Goal: Task Accomplishment & Management: Manage account settings

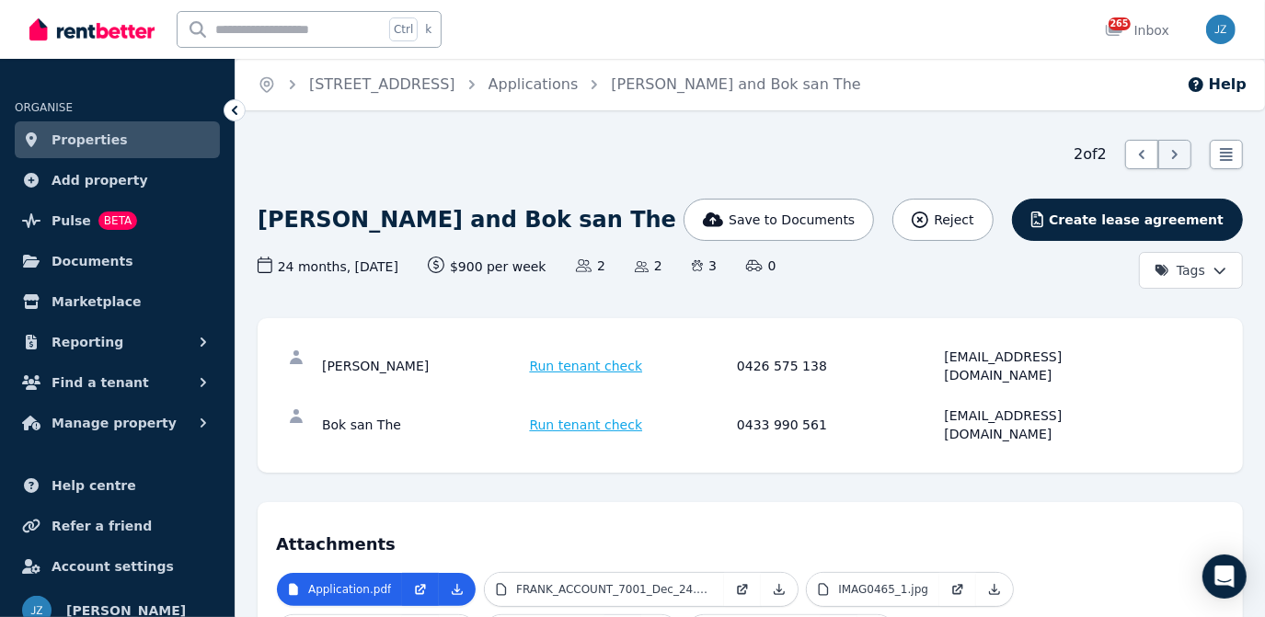
click at [134, 132] on link "Properties" at bounding box center [117, 139] width 205 height 37
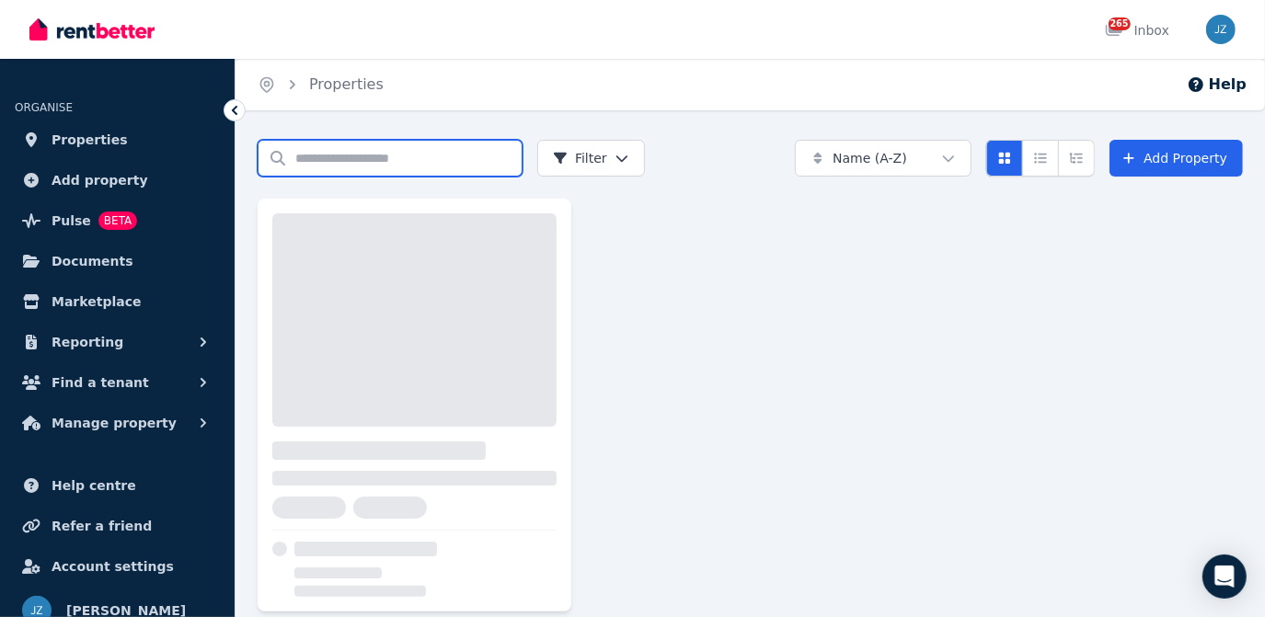
click at [380, 158] on input "Search properties" at bounding box center [390, 158] width 265 height 37
type input "*******"
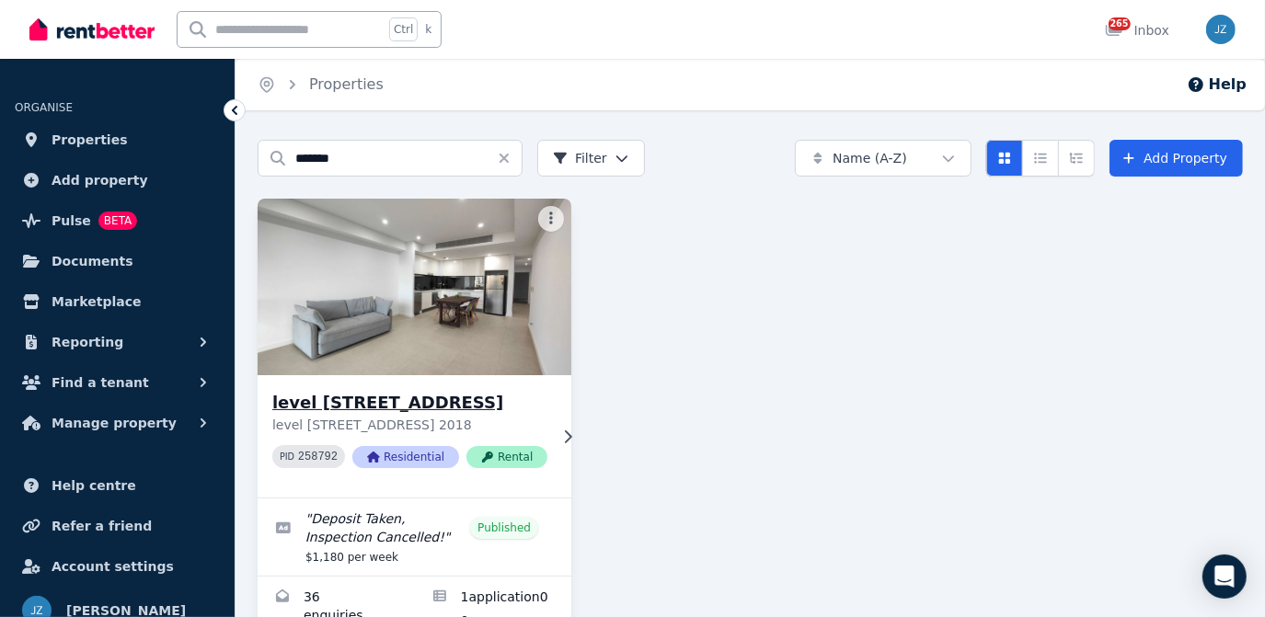
click at [371, 382] on div "level [STREET_ADDRESS] 2018 PID 258792 Residential Rental" at bounding box center [415, 436] width 314 height 122
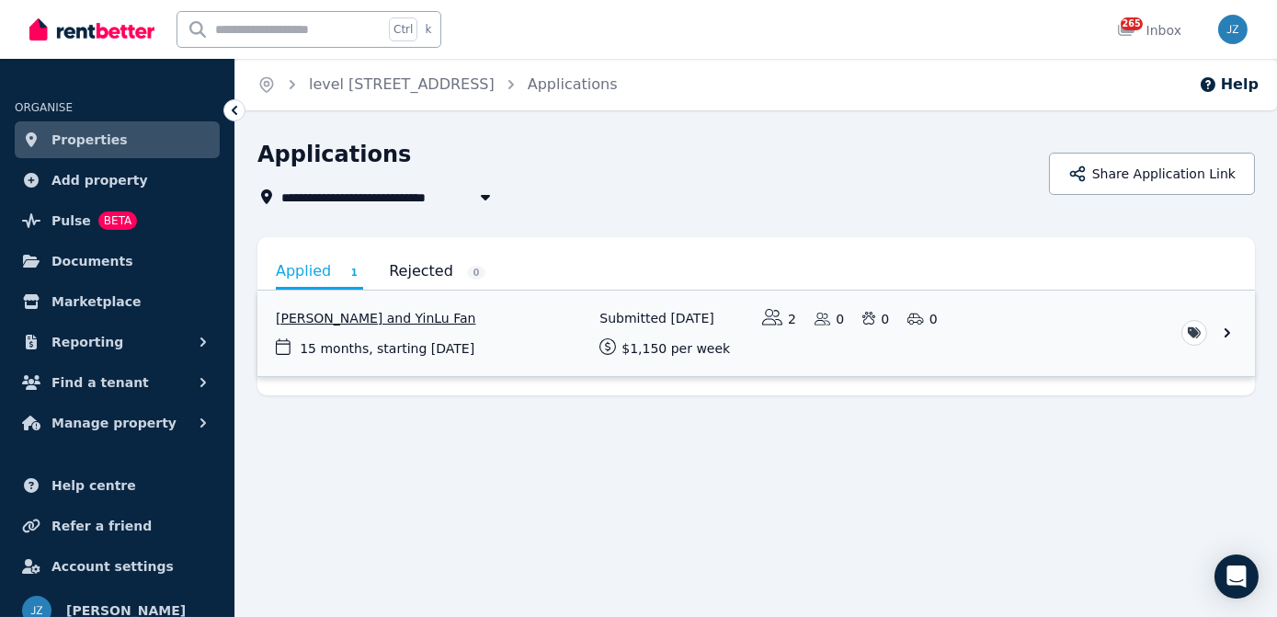
click at [370, 320] on link "View application: XiaoLin Wen and YinLu Fan" at bounding box center [757, 334] width 998 height 86
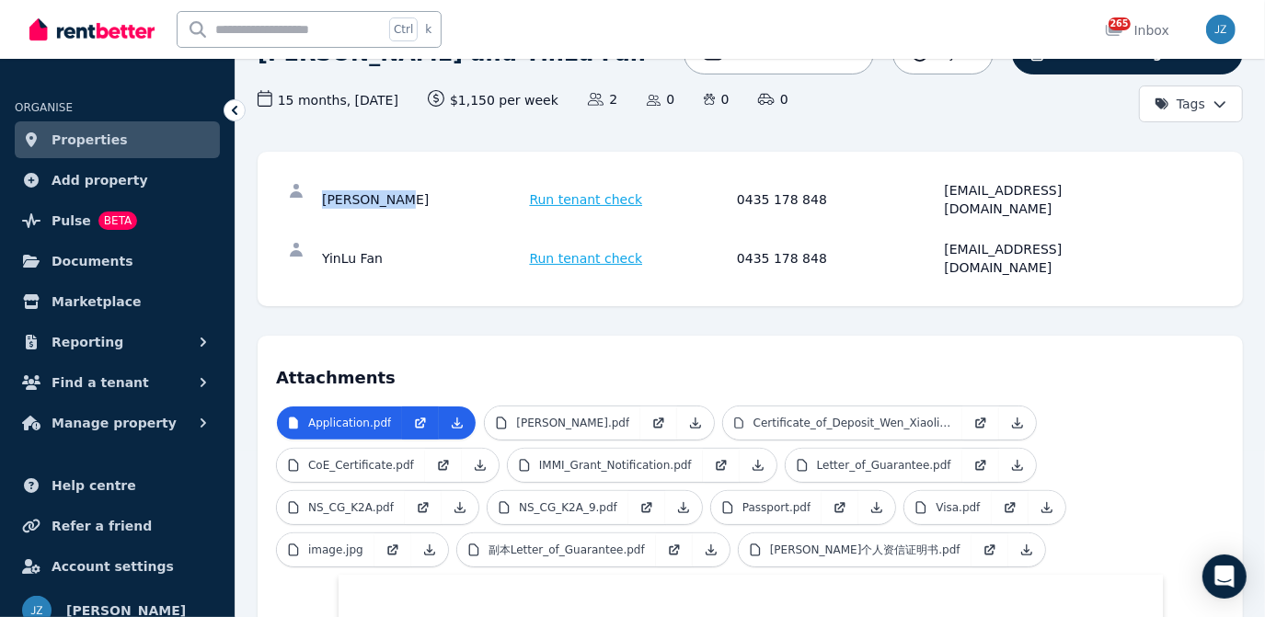
scroll to position [166, 0]
drag, startPoint x: 397, startPoint y: 188, endPoint x: 308, endPoint y: 188, distance: 89.2
click at [308, 188] on div "XiaoLin Wen Run tenant check 0435 178 848 [EMAIL_ADDRESS][DOMAIN_NAME]" at bounding box center [750, 199] width 948 height 59
copy div "[PERSON_NAME]"
drag, startPoint x: 732, startPoint y: 188, endPoint x: 812, endPoint y: 192, distance: 80.1
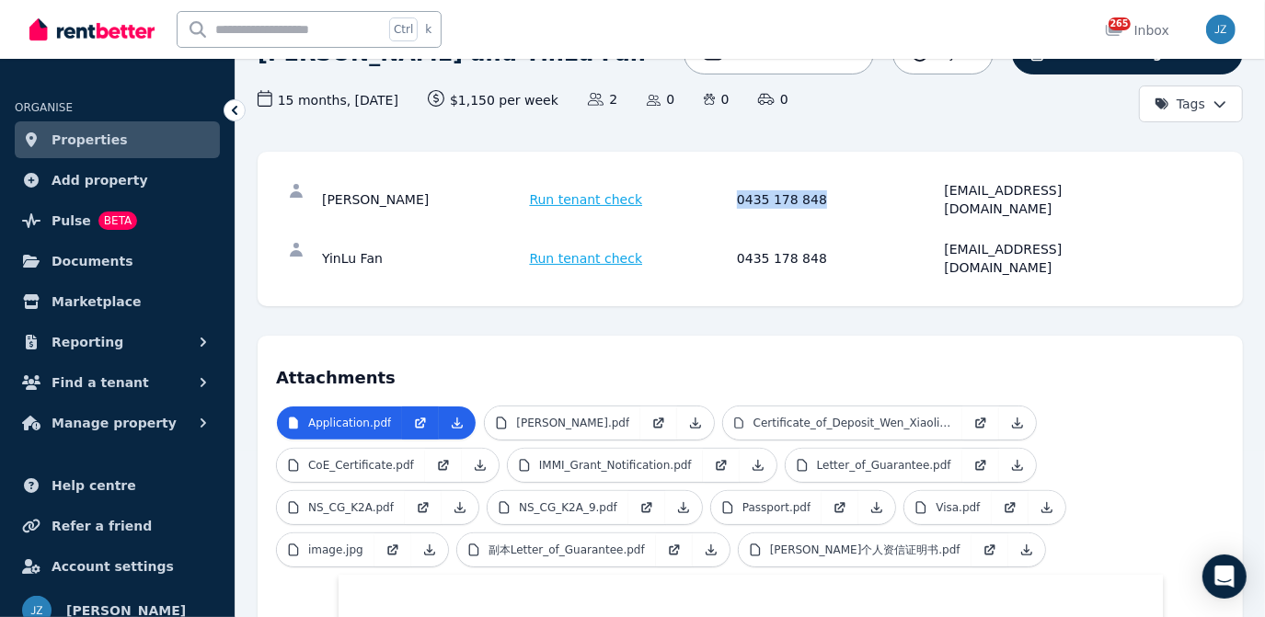
click at [812, 192] on div "XiaoLin Wen Run tenant check 0435 178 848 [EMAIL_ADDRESS][DOMAIN_NAME]" at bounding box center [734, 199] width 824 height 37
copy div "0435 178 848"
drag, startPoint x: 1095, startPoint y: 188, endPoint x: 937, endPoint y: 197, distance: 158.5
click at [937, 197] on div "XiaoLin Wen Run tenant check 0435 178 848 [EMAIL_ADDRESS][DOMAIN_NAME]" at bounding box center [734, 199] width 824 height 37
copy div "[EMAIL_ADDRESS][DOMAIN_NAME]"
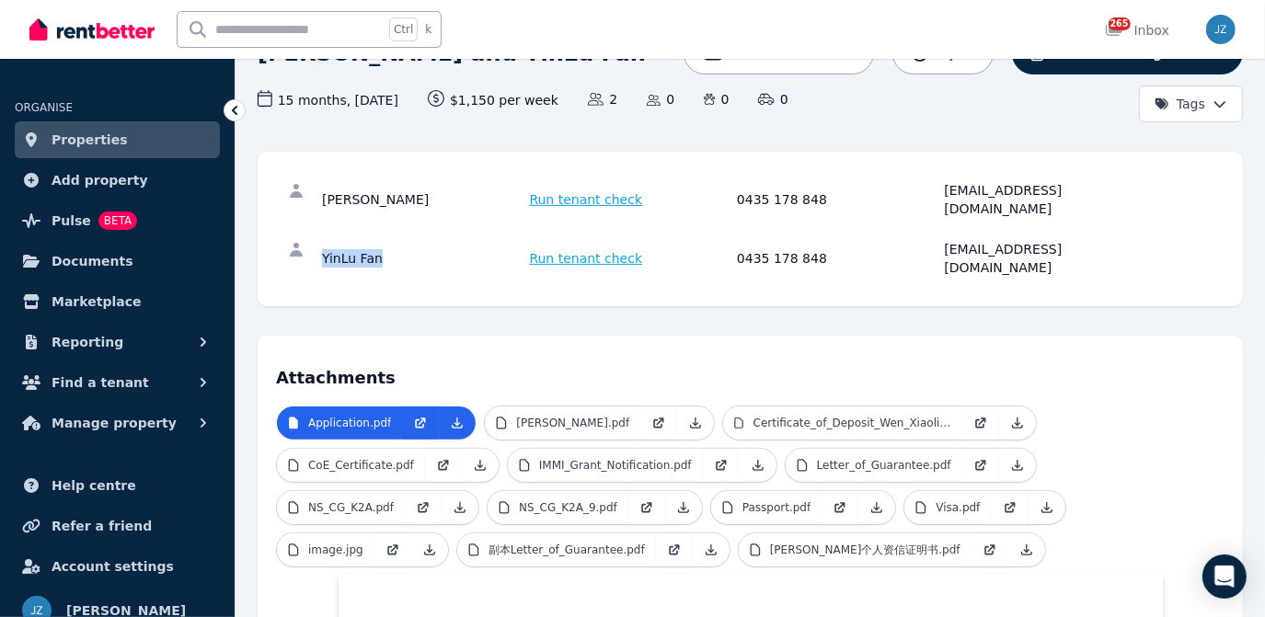
drag, startPoint x: 389, startPoint y: 229, endPoint x: 316, endPoint y: 235, distance: 72.9
click at [316, 235] on div "YinLu Fan Run tenant check 0435 178 848 [EMAIL_ADDRESS][DOMAIN_NAME]" at bounding box center [750, 258] width 948 height 59
copy div "YinLu Fan"
drag, startPoint x: 1069, startPoint y: 234, endPoint x: 943, endPoint y: 243, distance: 126.3
click at [943, 243] on div "YinLu Fan Run tenant check 0435 178 848 [EMAIL_ADDRESS][DOMAIN_NAME]" at bounding box center [750, 258] width 948 height 59
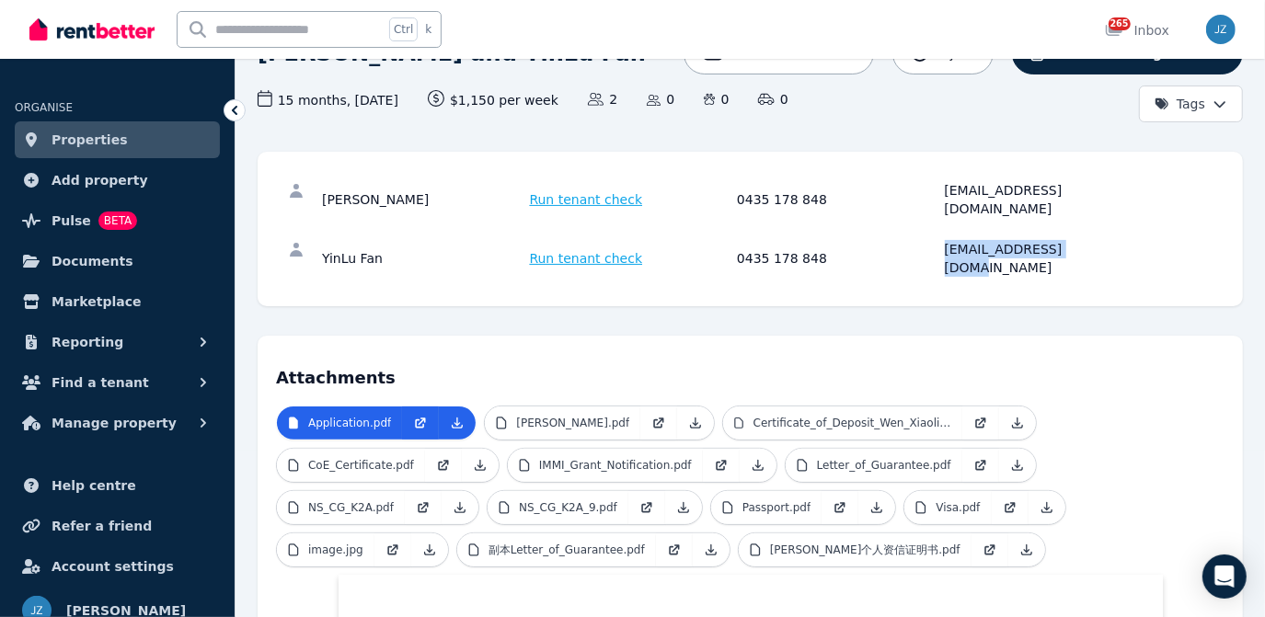
copy div "[EMAIL_ADDRESS][DOMAIN_NAME]"
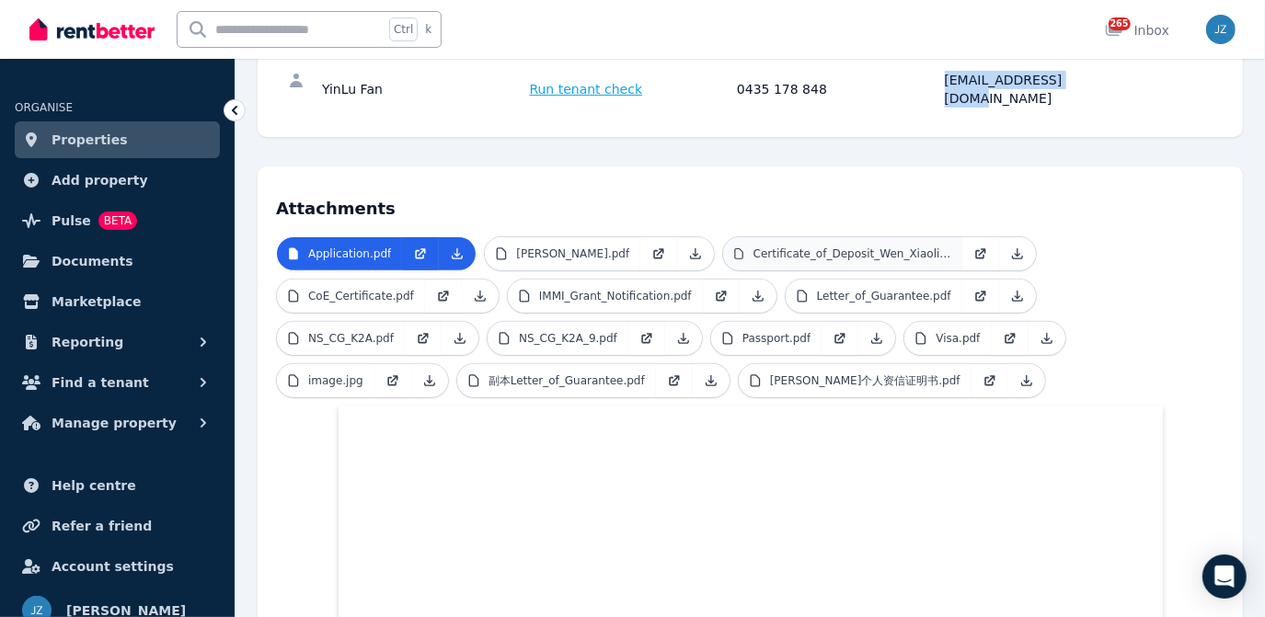
scroll to position [336, 0]
click at [753, 246] on p "Certificate_of_Deposit_Wen_Xiaoli_n.pdf" at bounding box center [852, 253] width 199 height 15
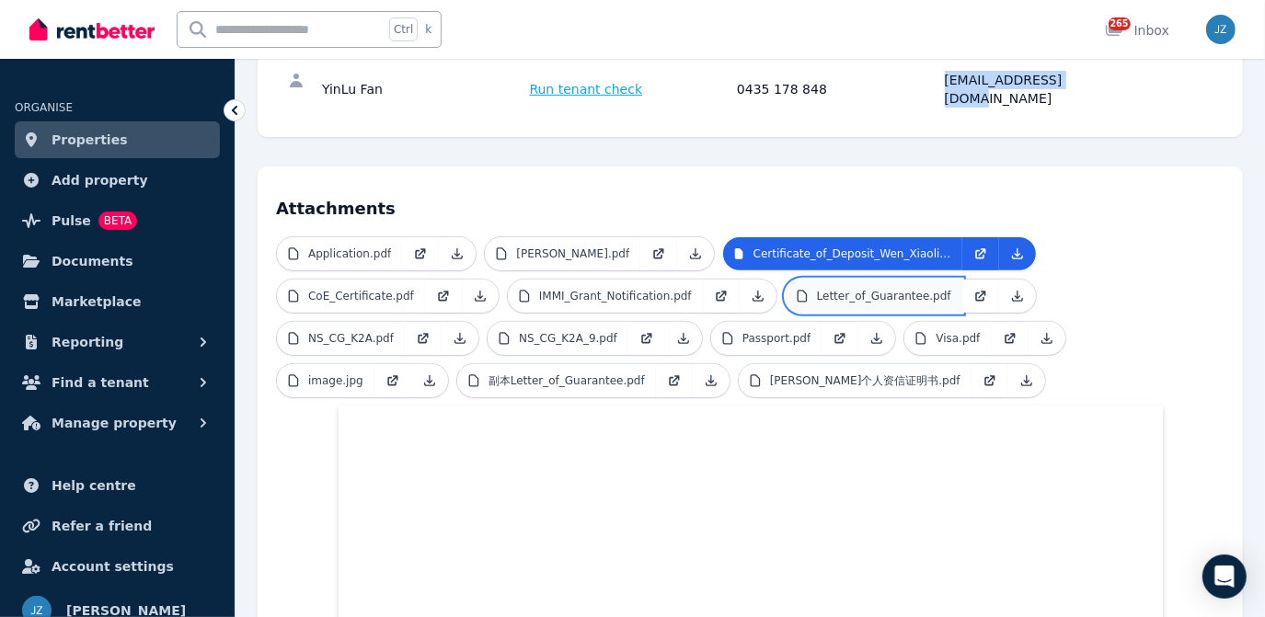
click at [785, 280] on link "Letter_of_Guarantee.pdf" at bounding box center [873, 296] width 177 height 33
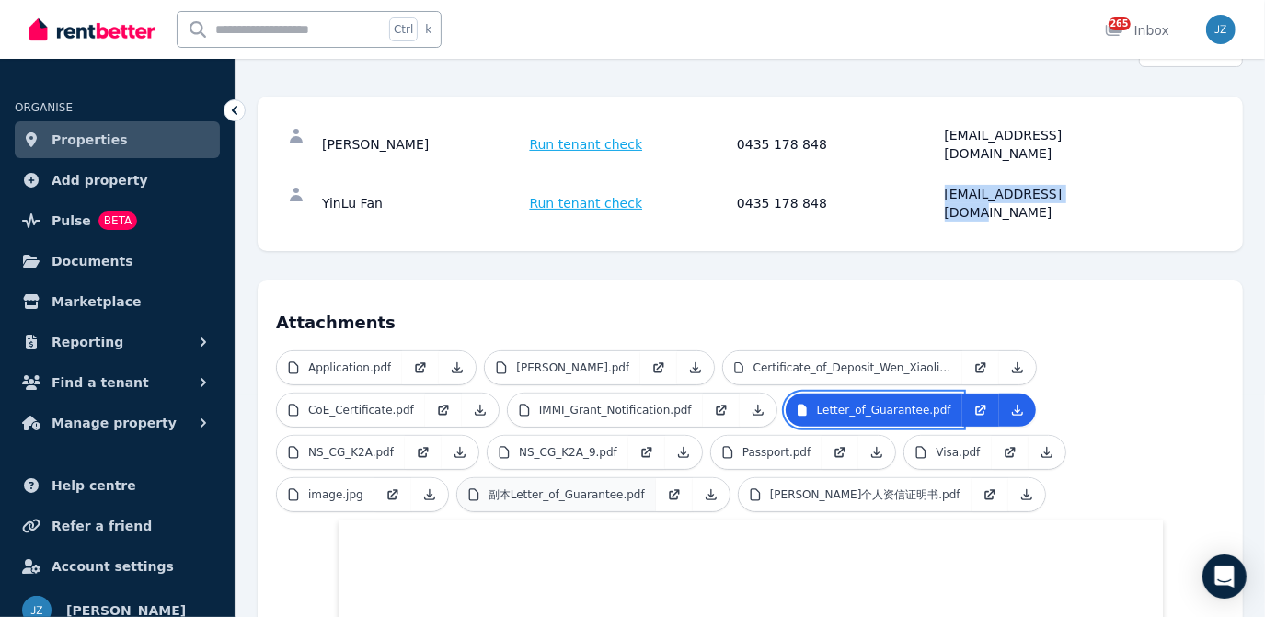
scroll to position [223, 0]
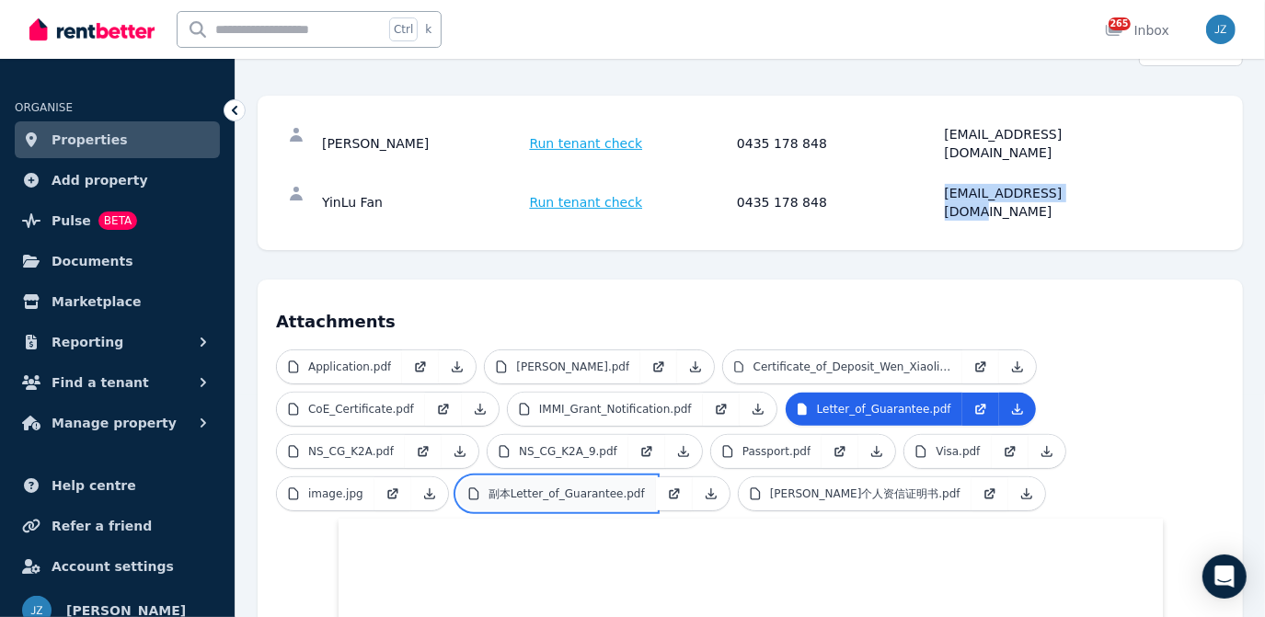
click at [645, 487] on p "副本Letter_of_Guarantee.pdf" at bounding box center [566, 494] width 156 height 15
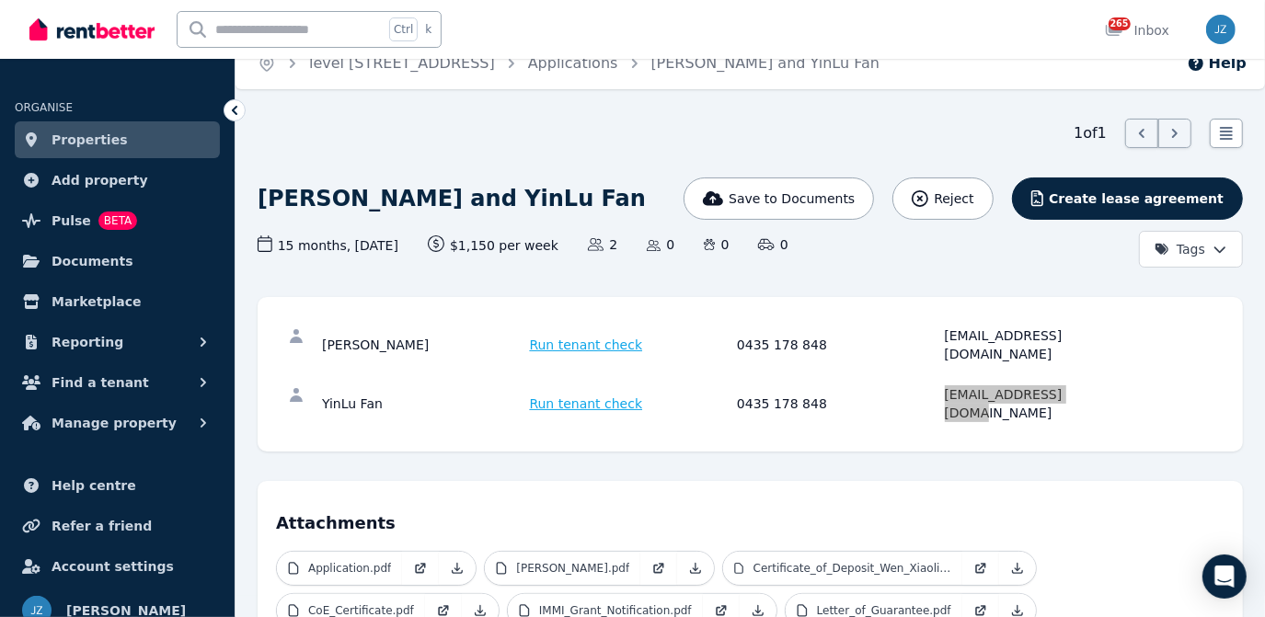
scroll to position [0, 0]
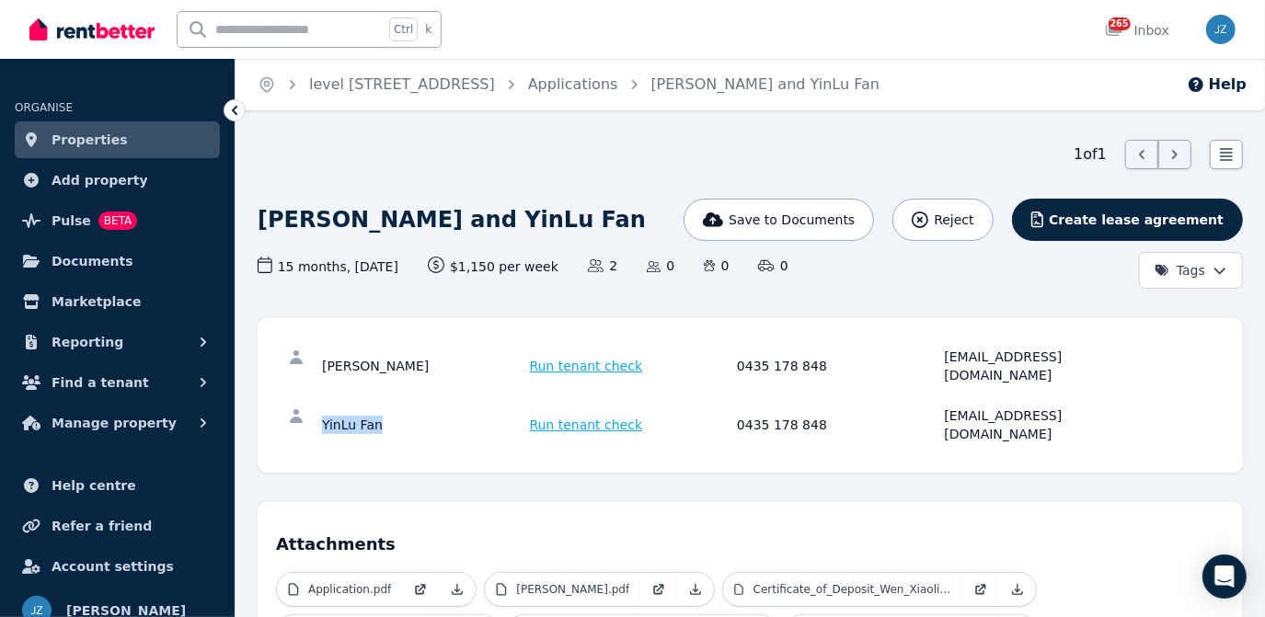
drag, startPoint x: 381, startPoint y: 401, endPoint x: 324, endPoint y: 403, distance: 57.1
click at [324, 407] on div "YinLu Fan" at bounding box center [423, 425] width 202 height 37
copy div "YinLu Fan"
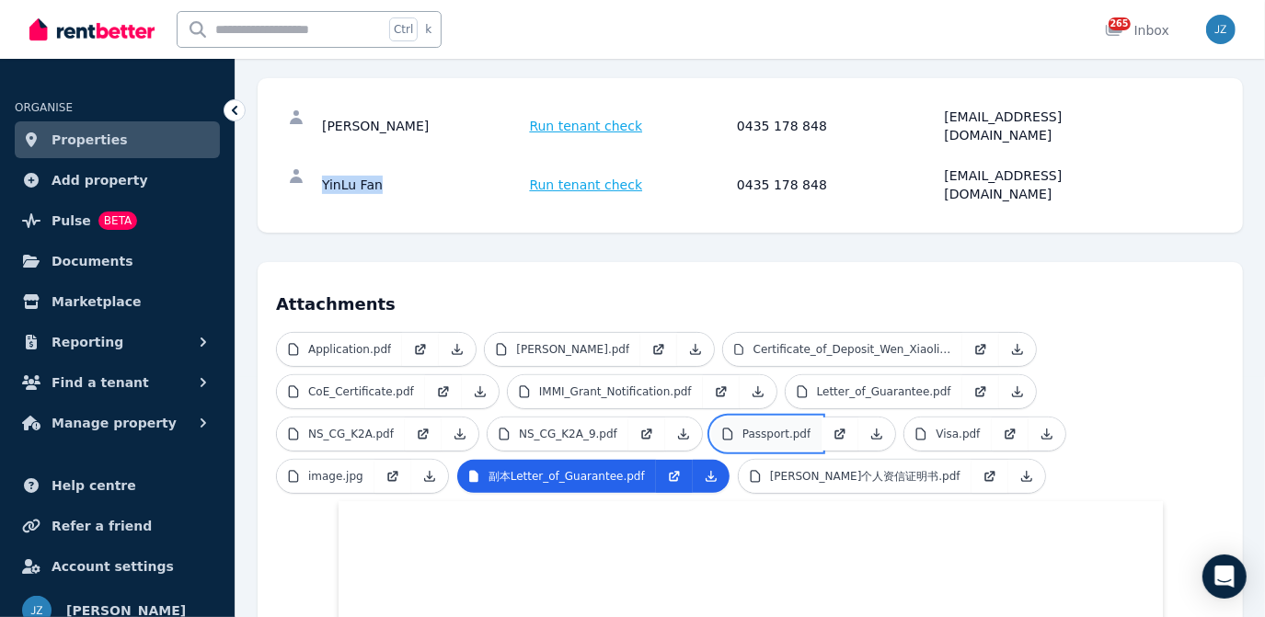
click at [742, 427] on p "Passport.pdf" at bounding box center [776, 434] width 68 height 15
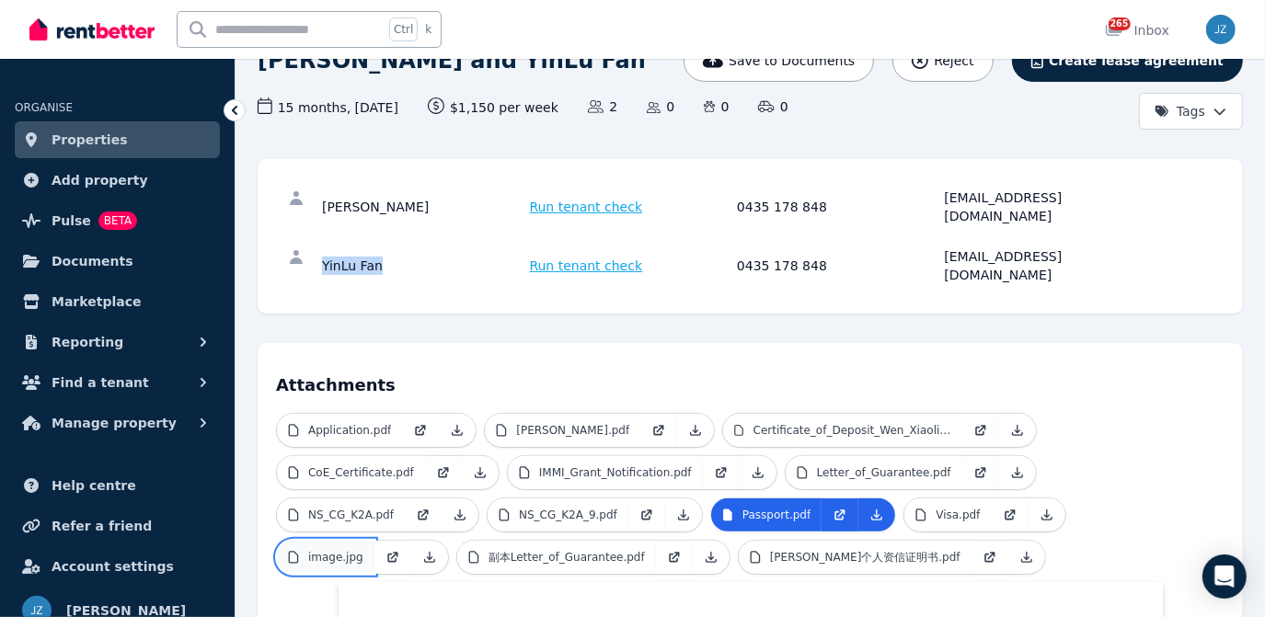
click at [363, 550] on p "image.jpg" at bounding box center [335, 557] width 55 height 15
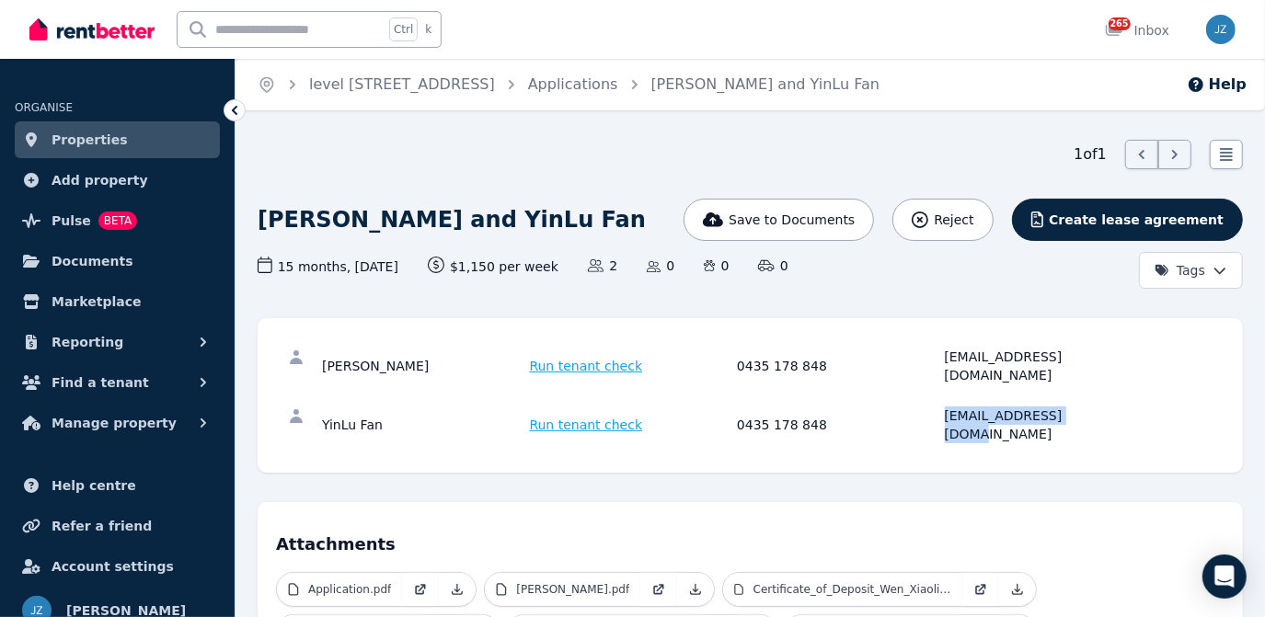
drag, startPoint x: 1078, startPoint y: 399, endPoint x: 944, endPoint y: 407, distance: 134.5
click at [944, 407] on div "YinLu Fan Run tenant check 0435 178 848 [EMAIL_ADDRESS][DOMAIN_NAME]" at bounding box center [750, 424] width 948 height 59
copy div "[EMAIL_ADDRESS][DOMAIN_NAME]"
drag, startPoint x: 398, startPoint y: 361, endPoint x: 320, endPoint y: 364, distance: 78.3
click at [320, 364] on div "XiaoLin Wen Run tenant check 0435 178 848 [EMAIL_ADDRESS][DOMAIN_NAME]" at bounding box center [750, 366] width 948 height 59
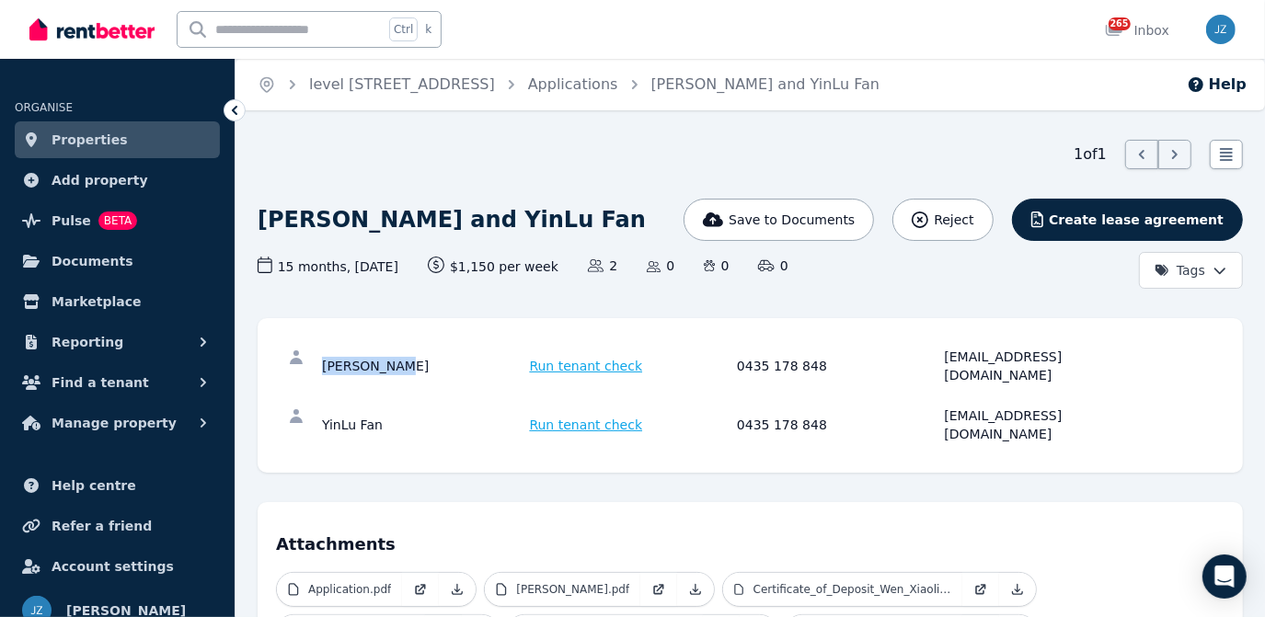
copy div "[PERSON_NAME]"
